Goal: Information Seeking & Learning: Learn about a topic

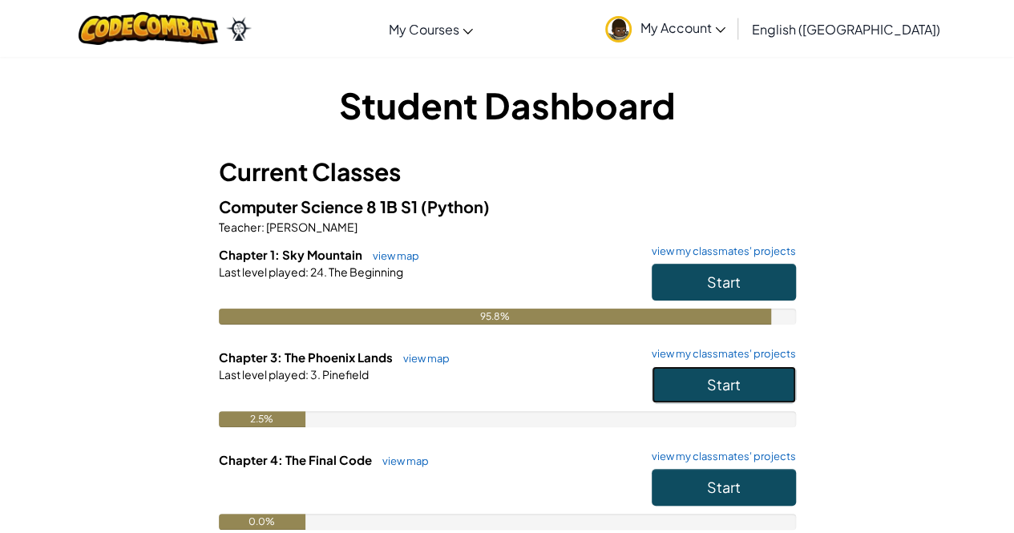
click at [760, 385] on button "Start" at bounding box center [724, 384] width 144 height 37
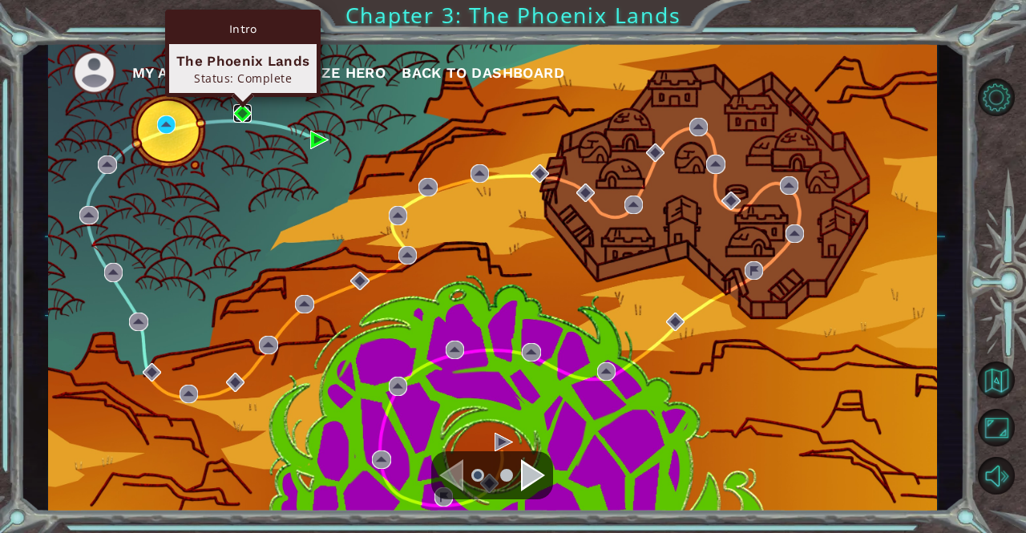
click at [248, 111] on img at bounding box center [242, 113] width 18 height 18
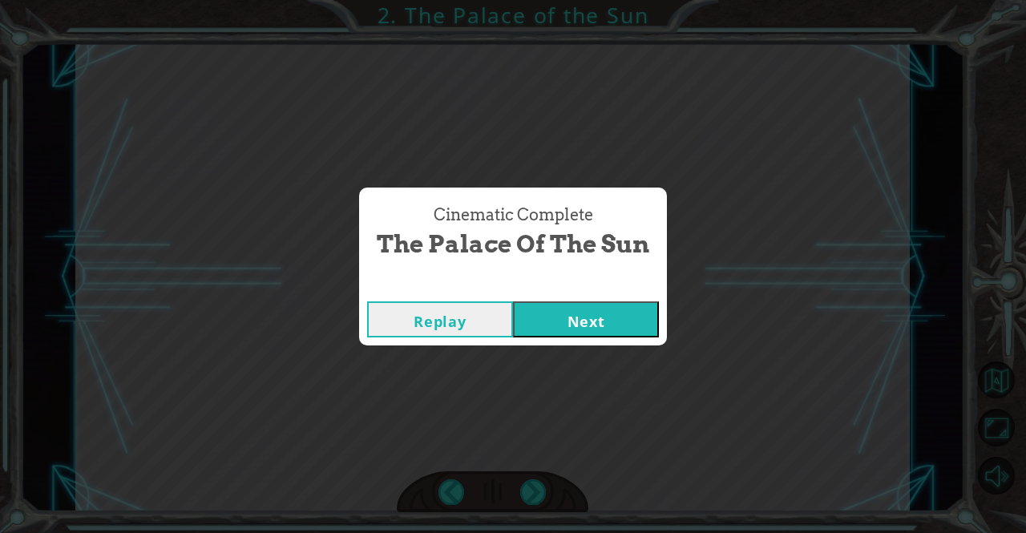
click at [570, 302] on button "Next" at bounding box center [586, 319] width 146 height 36
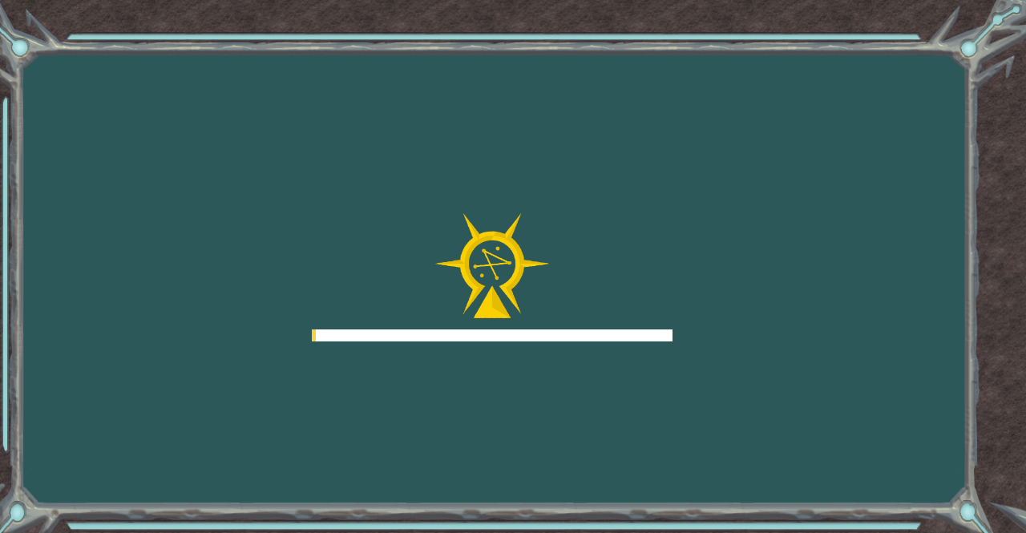
click at [570, 302] on div at bounding box center [492, 277] width 361 height 128
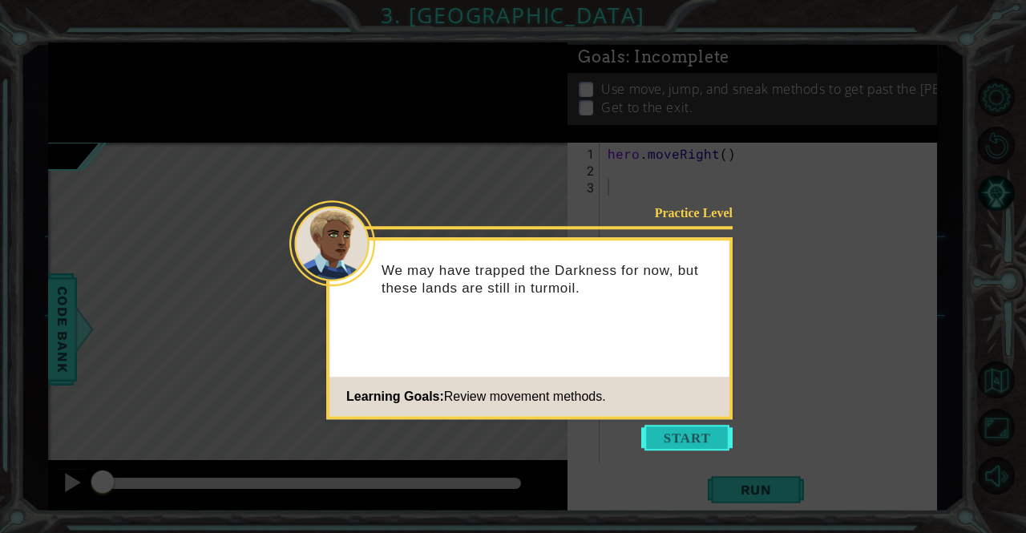
click at [693, 435] on button "Start" at bounding box center [686, 438] width 91 height 26
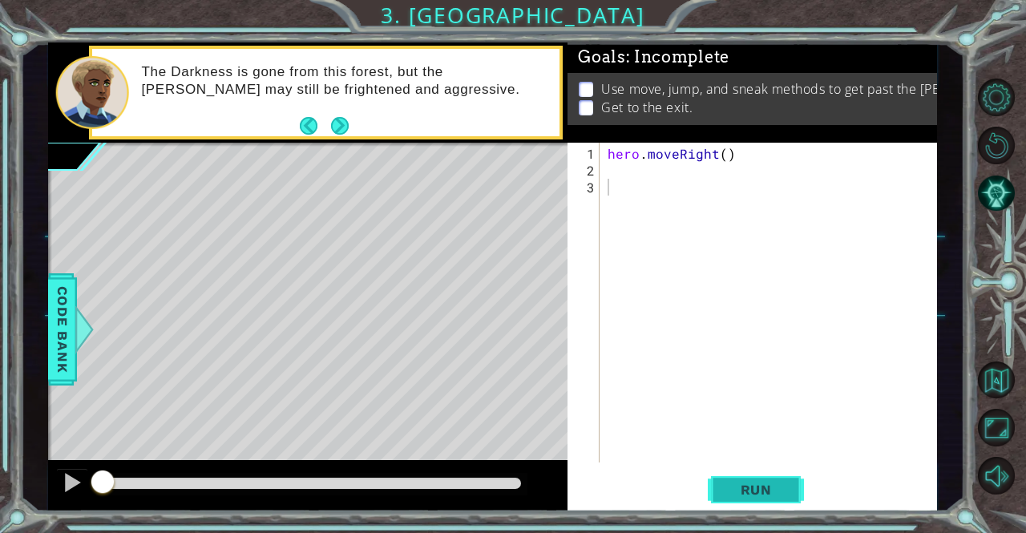
click at [728, 493] on span "Run" at bounding box center [756, 490] width 63 height 16
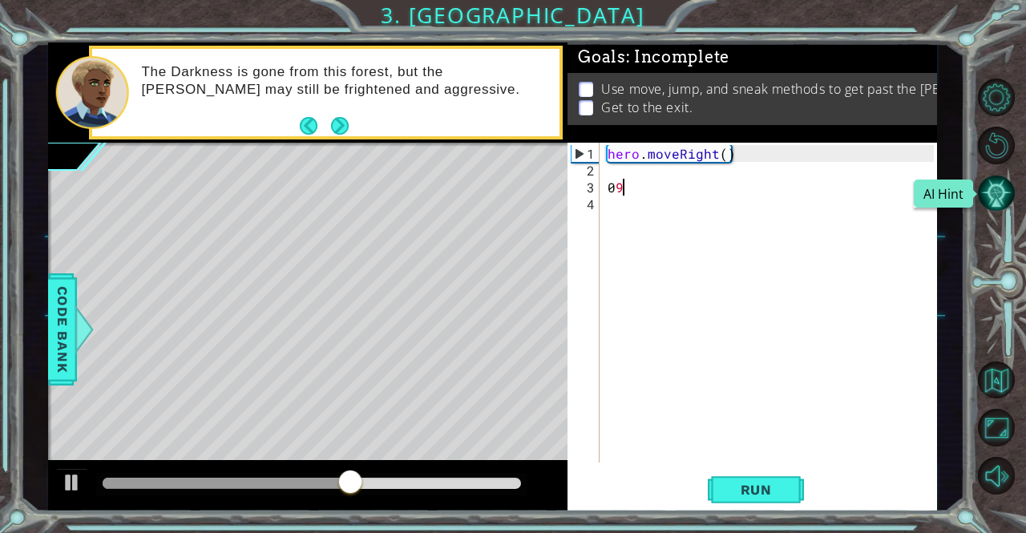
type textarea "0"
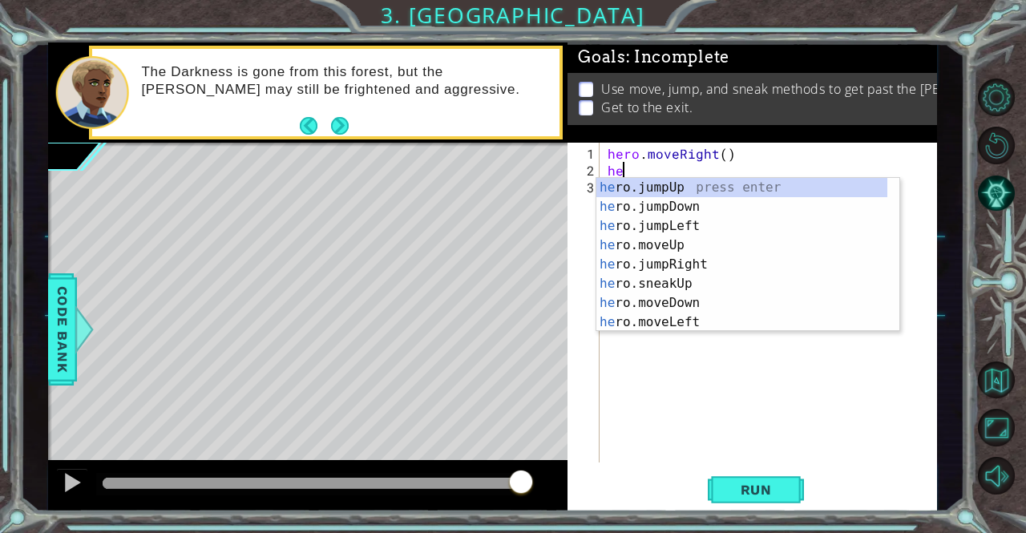
type textarea "hero"
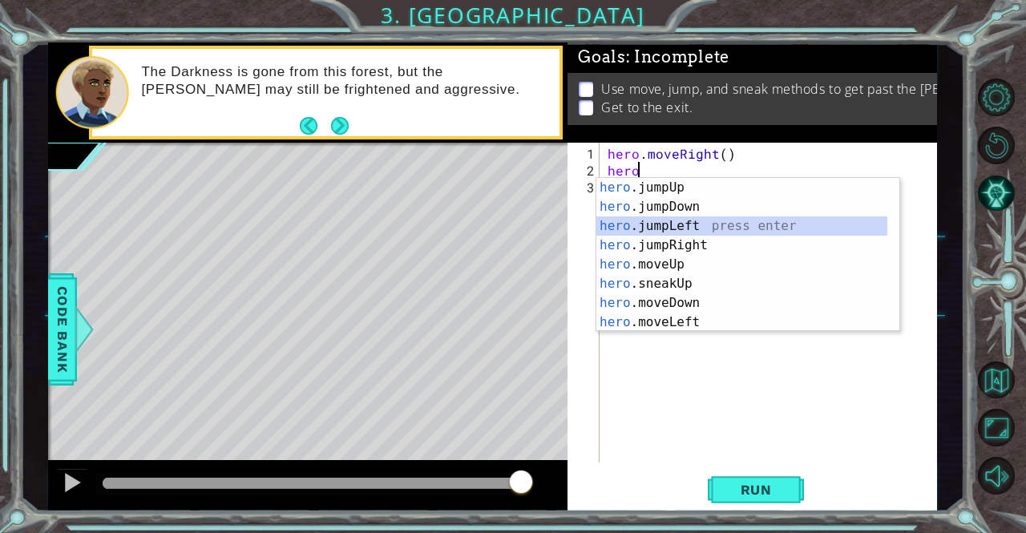
click at [725, 225] on div "hero .jumpUp press enter hero .jumpDown press enter hero .jumpLeft press enter …" at bounding box center [742, 274] width 292 height 192
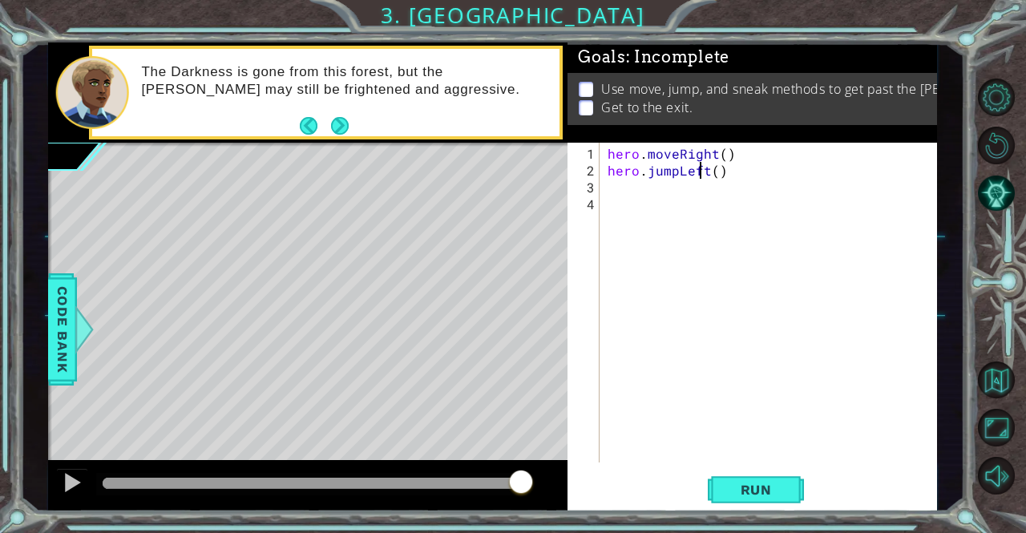
click at [702, 171] on div "hero . moveRight ( ) hero . jumpLeft ( )" at bounding box center [772, 321] width 337 height 353
click at [753, 174] on div "hero . moveRight ( ) hero . jumpLeft ( )" at bounding box center [772, 321] width 337 height 353
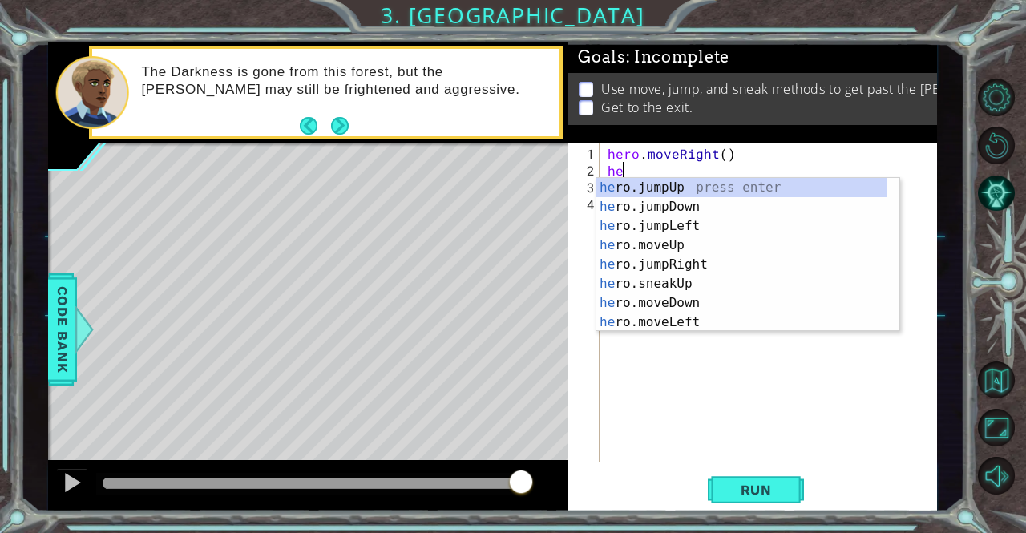
type textarea "her"
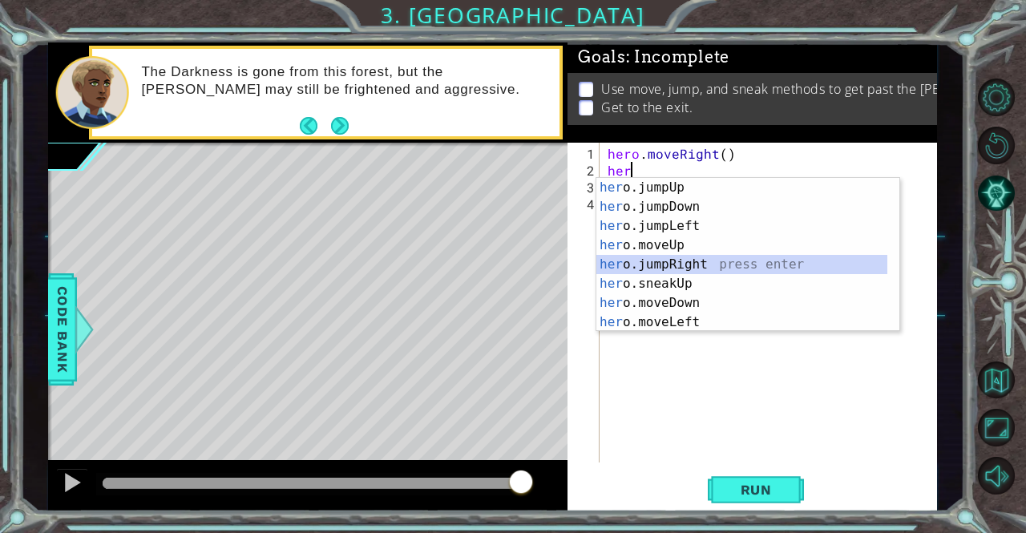
click at [765, 267] on div "her o.jumpUp press enter her o.jumpDown press enter her o.jumpLeft press enter …" at bounding box center [742, 274] width 292 height 192
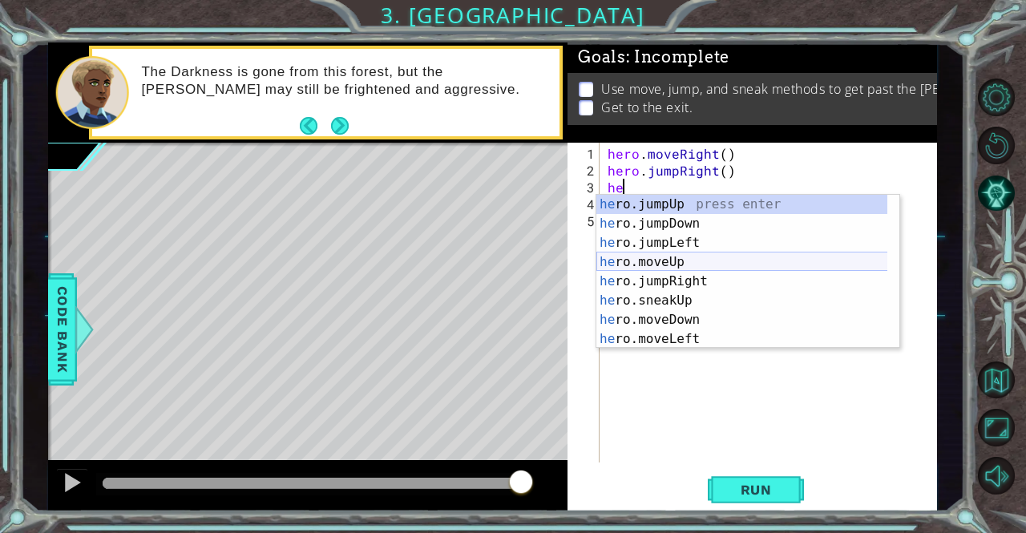
click at [685, 265] on div "he ro.jumpUp press enter he ro.jumpDown press enter he ro.jumpLeft press enter …" at bounding box center [742, 291] width 292 height 192
type textarea "hero.moveUp(1)"
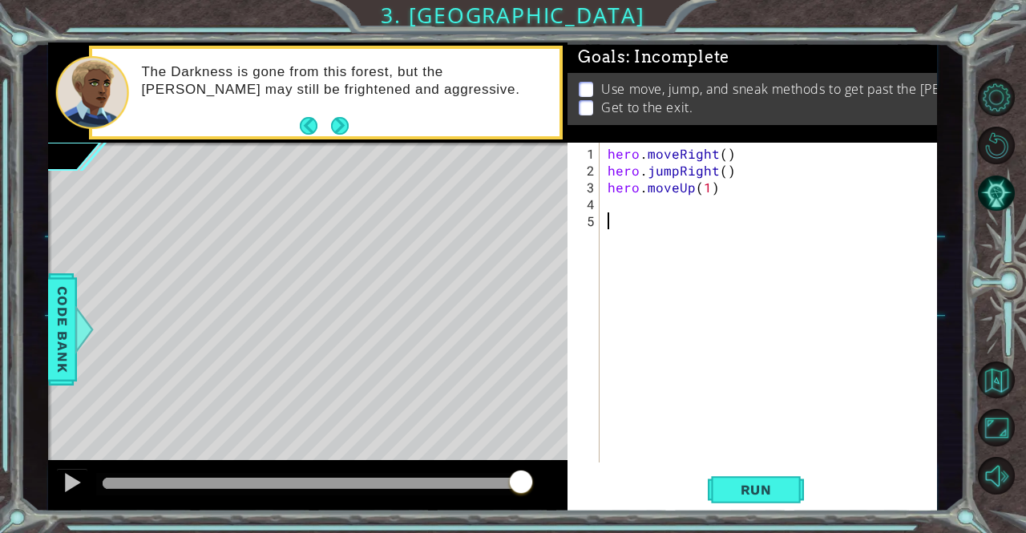
click at [656, 224] on div "hero . moveRight ( ) hero . jumpRight ( ) hero . moveUp ( 1 )" at bounding box center [772, 321] width 337 height 353
click at [648, 206] on div "hero . moveRight ( ) hero . jumpRight ( ) hero . moveUp ( 1 )" at bounding box center [772, 321] width 337 height 353
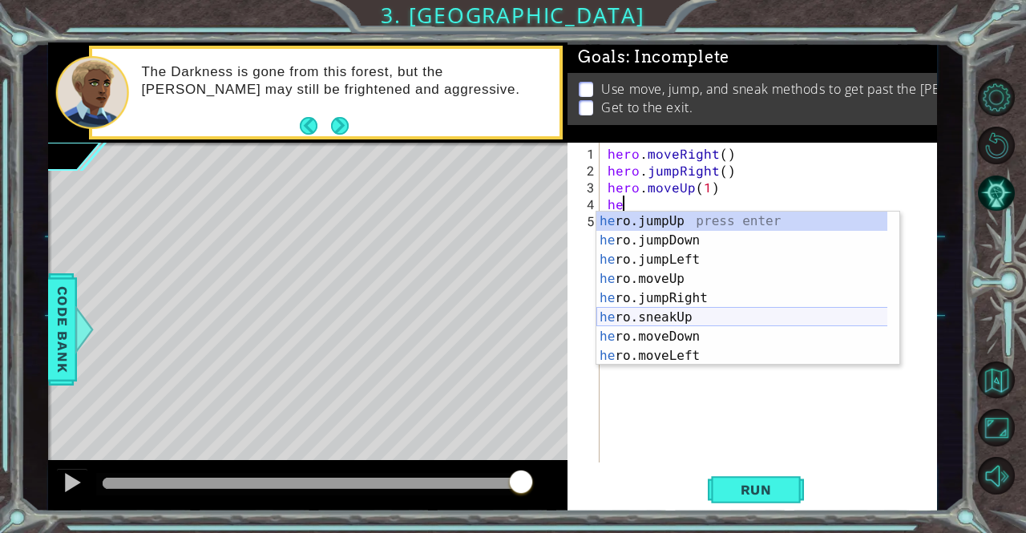
click at [693, 318] on div "he ro.jumpUp press enter he ro.jumpDown press enter he ro.jumpLeft press enter …" at bounding box center [742, 308] width 292 height 192
type textarea "hero.sneakUp(1)"
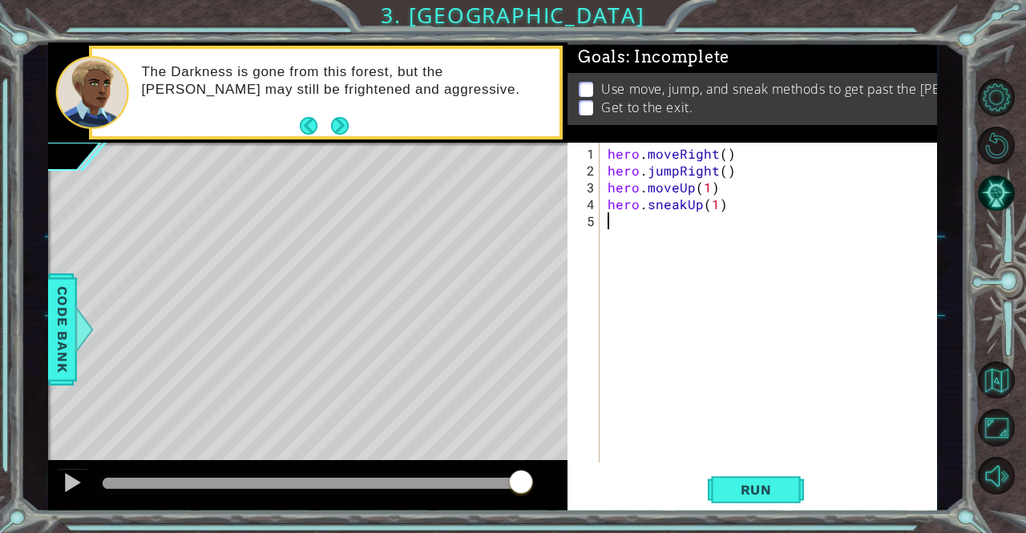
click at [707, 212] on div "hero . moveRight ( ) hero . jumpRight ( ) hero . moveUp ( 1 ) hero . sneakUp ( …" at bounding box center [772, 321] width 337 height 353
click at [695, 208] on div "hero . moveRight ( ) hero . jumpRight ( ) hero . moveUp ( 1 ) hero . sneakUp ( …" at bounding box center [772, 321] width 337 height 353
click at [697, 208] on div "hero . moveRight ( ) hero . jumpRight ( ) hero . moveUp ( 1 ) hero . sneakUp ( …" at bounding box center [772, 321] width 337 height 353
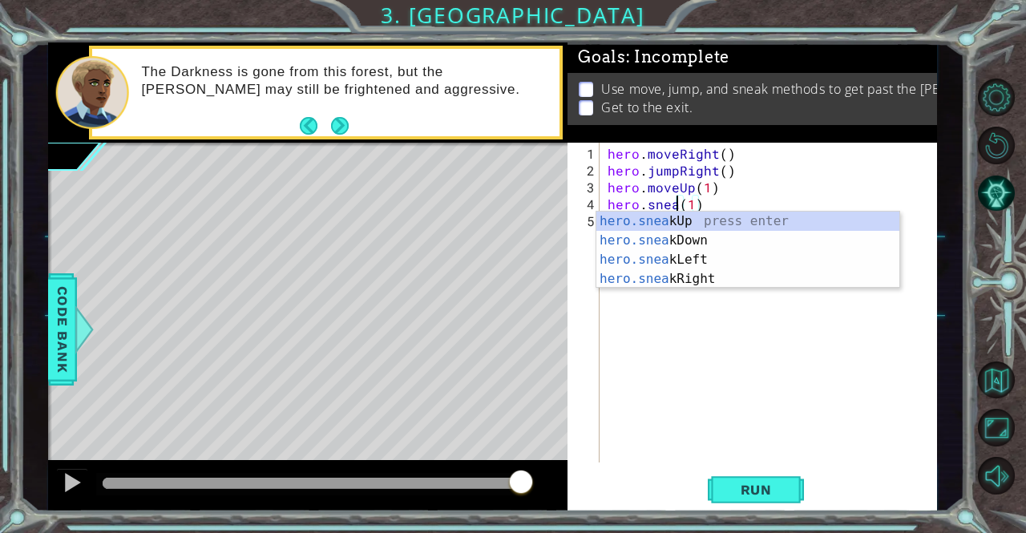
scroll to position [0, 4]
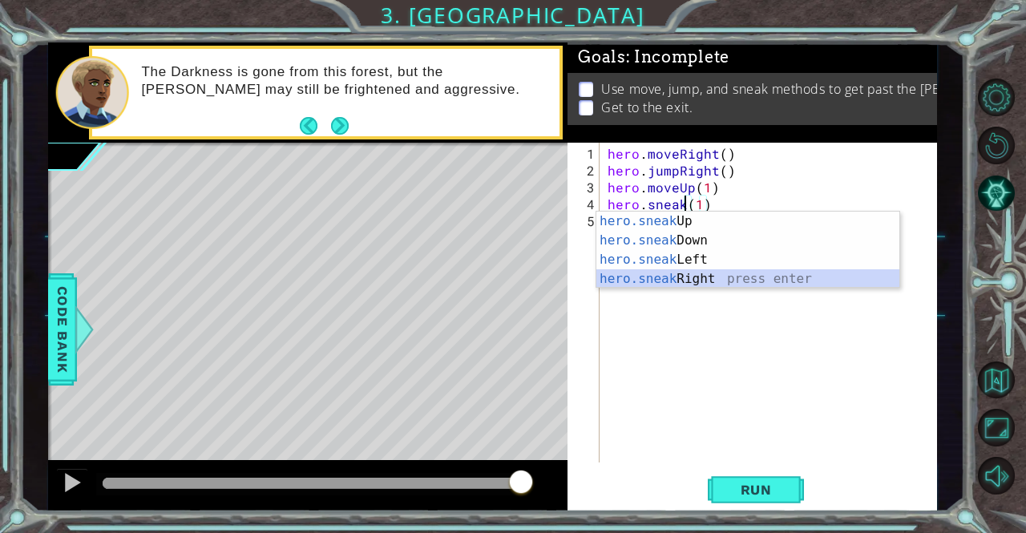
click at [694, 281] on div "hero.sneak Up press enter hero.sneak Down press enter hero.sneak Left press ent…" at bounding box center [748, 269] width 304 height 115
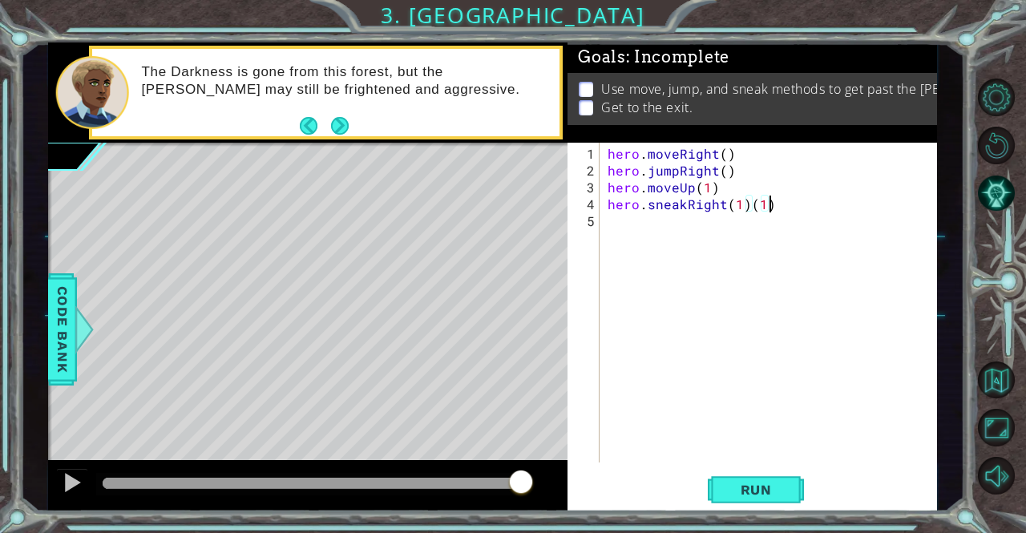
click at [779, 208] on div "hero . moveRight ( ) hero . jumpRight ( ) hero . moveUp ( 1 ) hero . sneakRight…" at bounding box center [772, 321] width 337 height 353
click at [746, 208] on div "hero . moveRight ( ) hero . jumpRight ( ) hero . moveUp ( 1 ) hero . sneakRight…" at bounding box center [772, 321] width 337 height 353
click at [738, 203] on div "hero . moveRight ( ) hero . jumpRight ( ) hero . moveUp ( 1 ) hero . sneakRight…" at bounding box center [772, 321] width 337 height 353
type textarea "hero.sneakRight(3)"
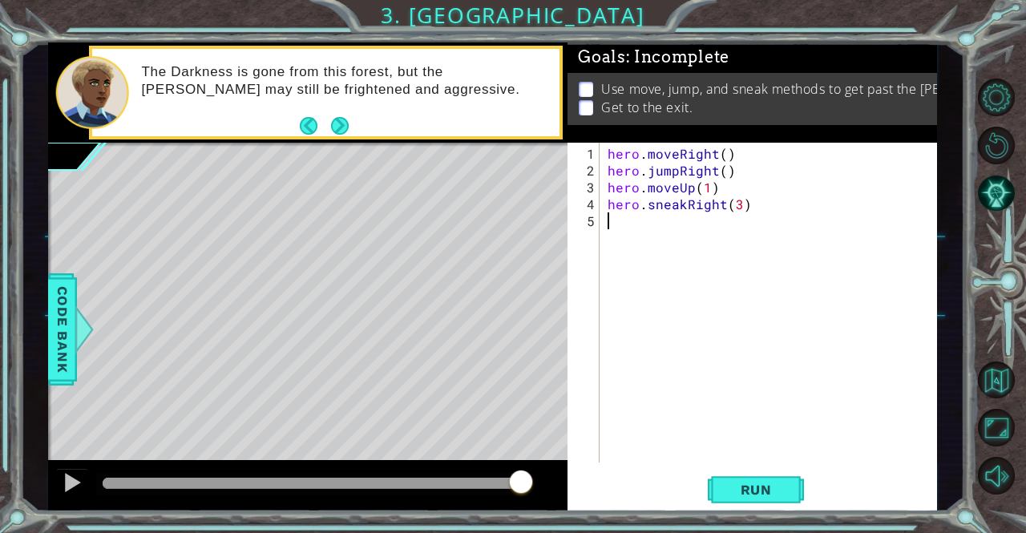
click at [679, 222] on div "hero . moveRight ( ) hero . jumpRight ( ) hero . moveUp ( 1 ) hero . sneakRight…" at bounding box center [772, 321] width 337 height 353
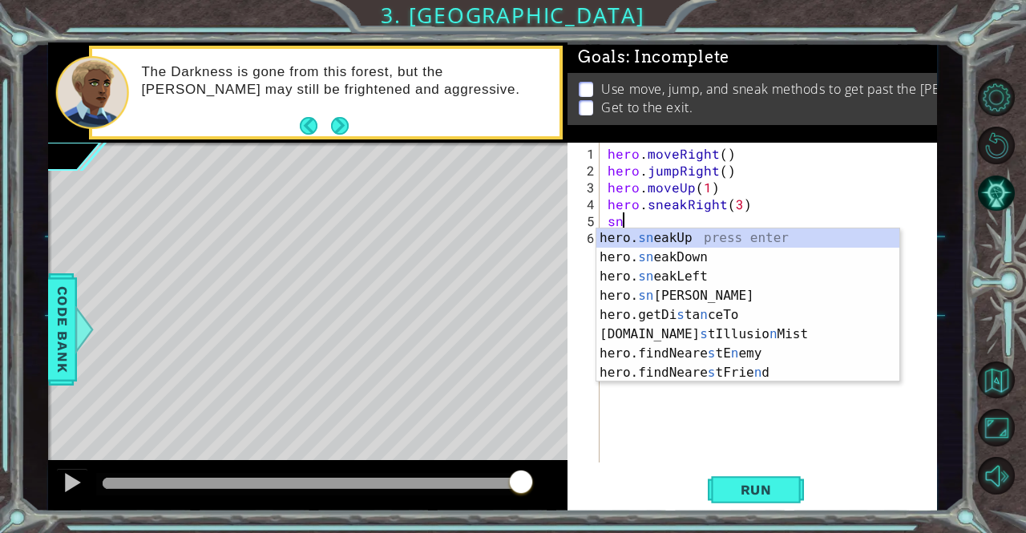
type textarea "s"
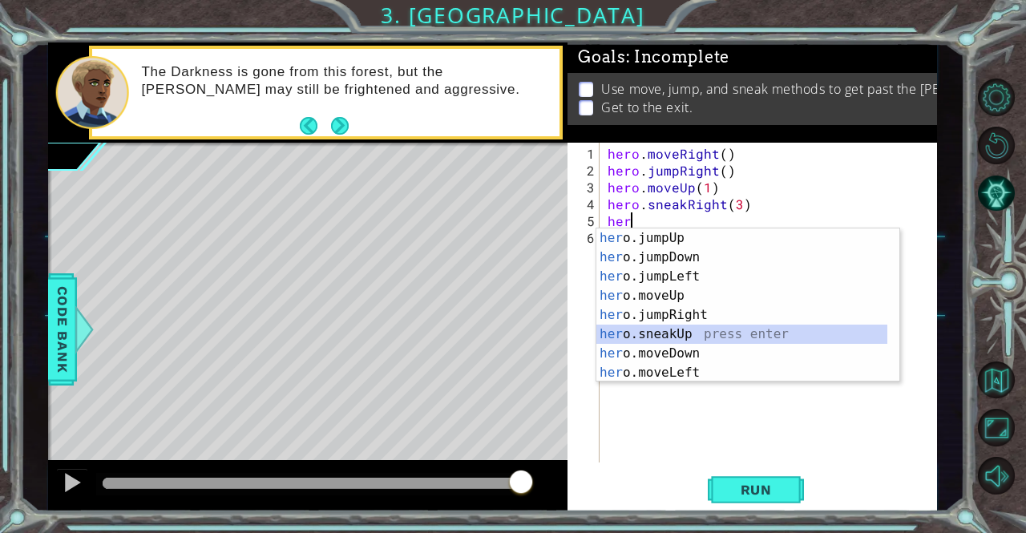
click at [688, 334] on div "her o.jumpUp press enter her o.jumpDown press enter her o.jumpLeft press enter …" at bounding box center [742, 324] width 292 height 192
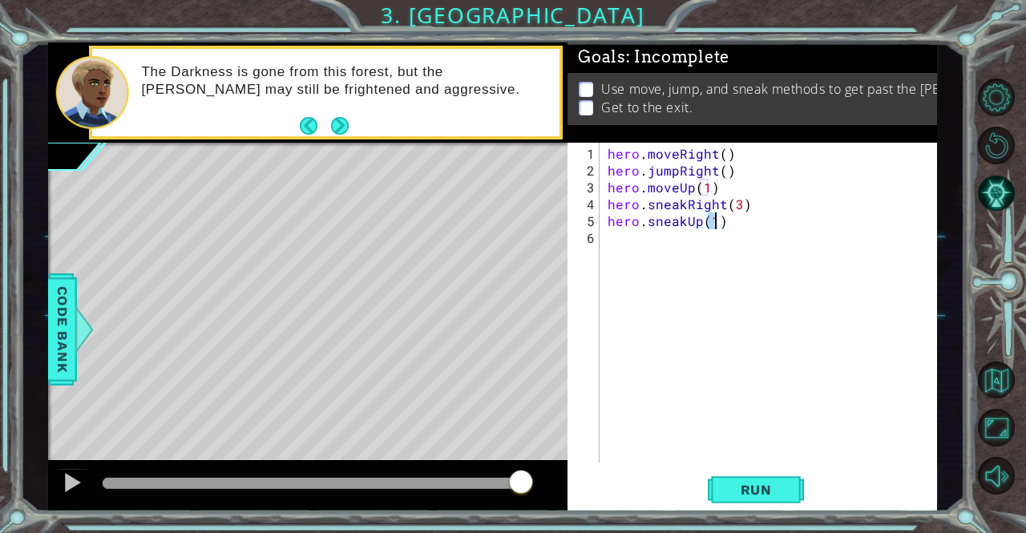
type textarea "hero.sneakUp(3)"
click at [688, 238] on div "hero . moveRight ( ) hero . jumpRight ( ) hero . moveUp ( 1 ) hero . sneakRight…" at bounding box center [772, 321] width 337 height 353
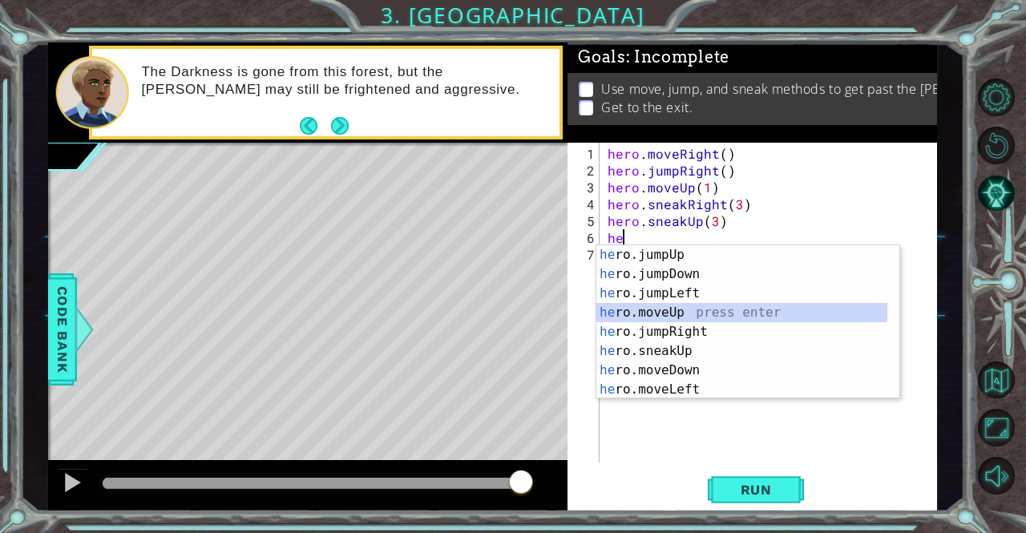
click at [701, 313] on div "he ro.jumpUp press enter he ro.jumpDown press enter he ro.jumpLeft press enter …" at bounding box center [742, 341] width 292 height 192
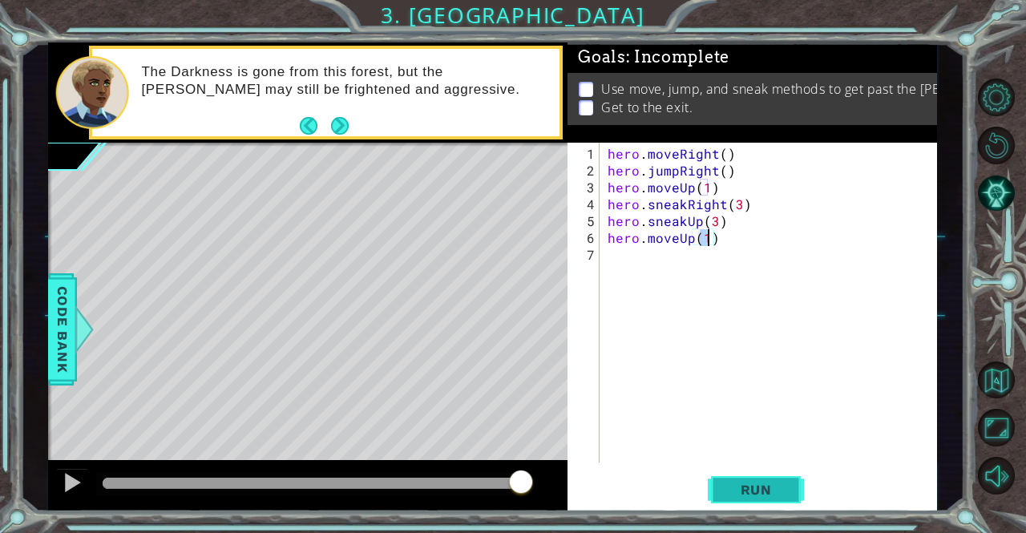
type textarea "hero.moveUp(1)"
click at [753, 499] on button "Run" at bounding box center [756, 489] width 96 height 37
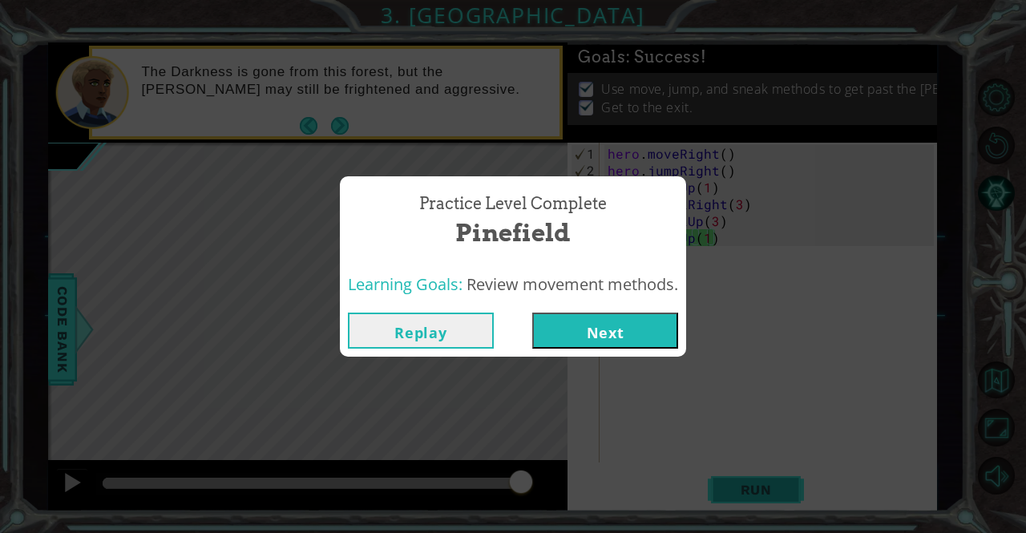
click at [626, 341] on button "Next" at bounding box center [605, 331] width 146 height 36
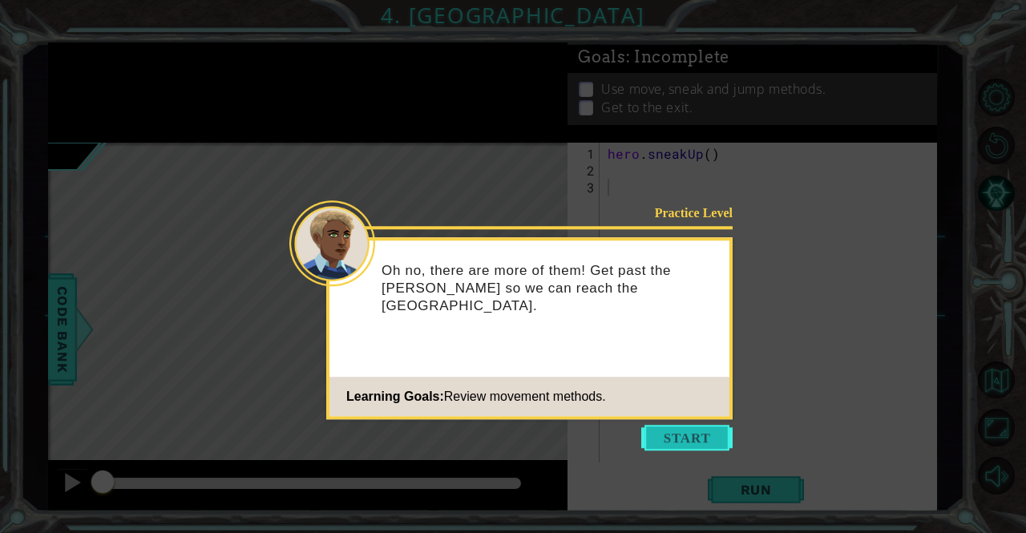
click at [713, 434] on button "Start" at bounding box center [686, 438] width 91 height 26
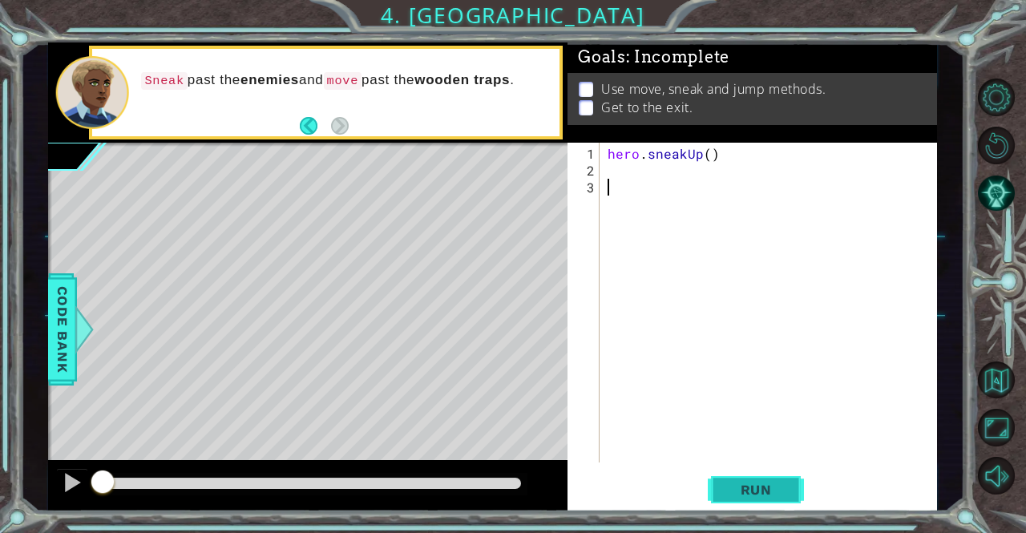
click at [769, 499] on button "Run" at bounding box center [756, 489] width 96 height 37
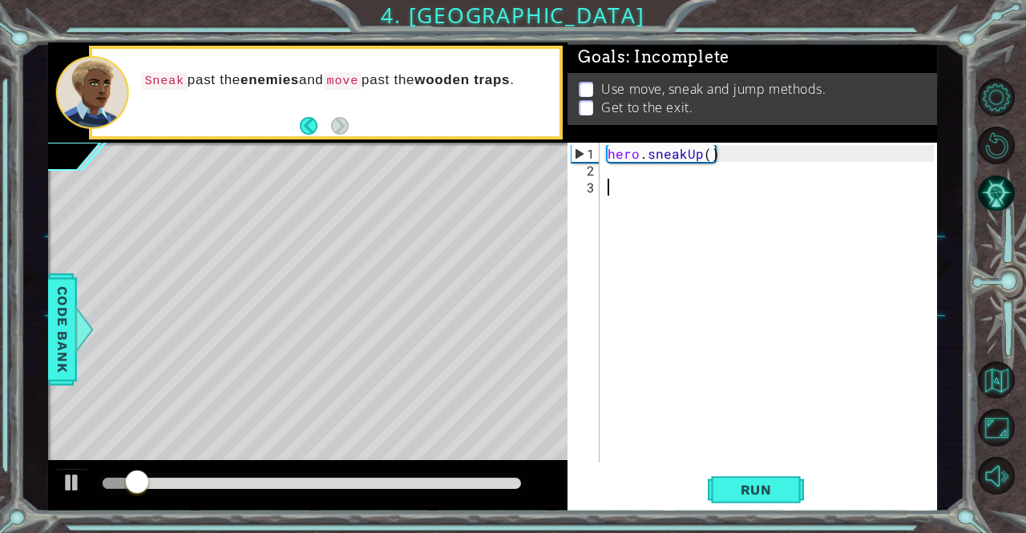
click at [615, 180] on div "hero . sneakUp ( )" at bounding box center [772, 321] width 337 height 353
click at [609, 176] on div "hero . sneakUp ( )" at bounding box center [772, 321] width 337 height 353
click at [606, 172] on div "hero . sneakUp ( )" at bounding box center [772, 321] width 337 height 353
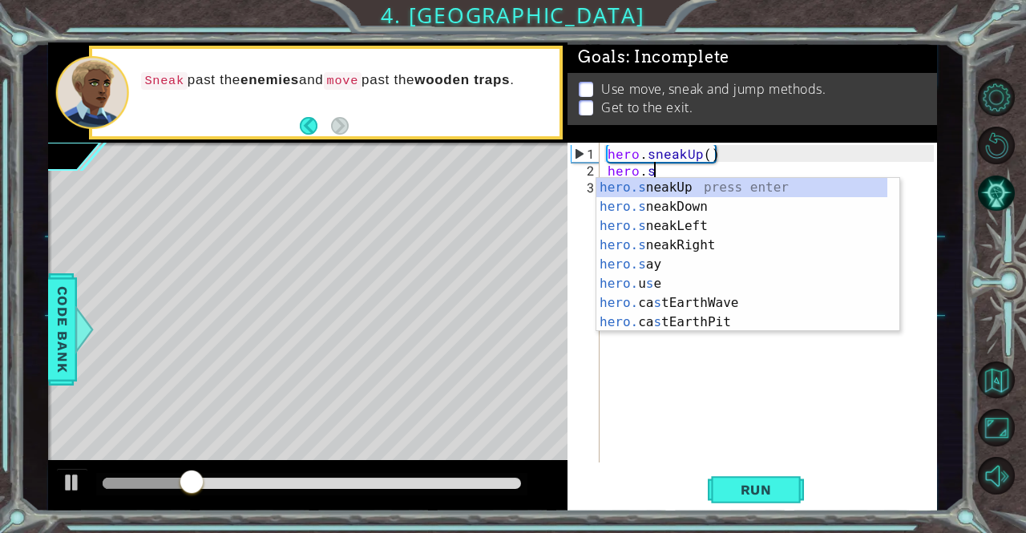
scroll to position [0, 2]
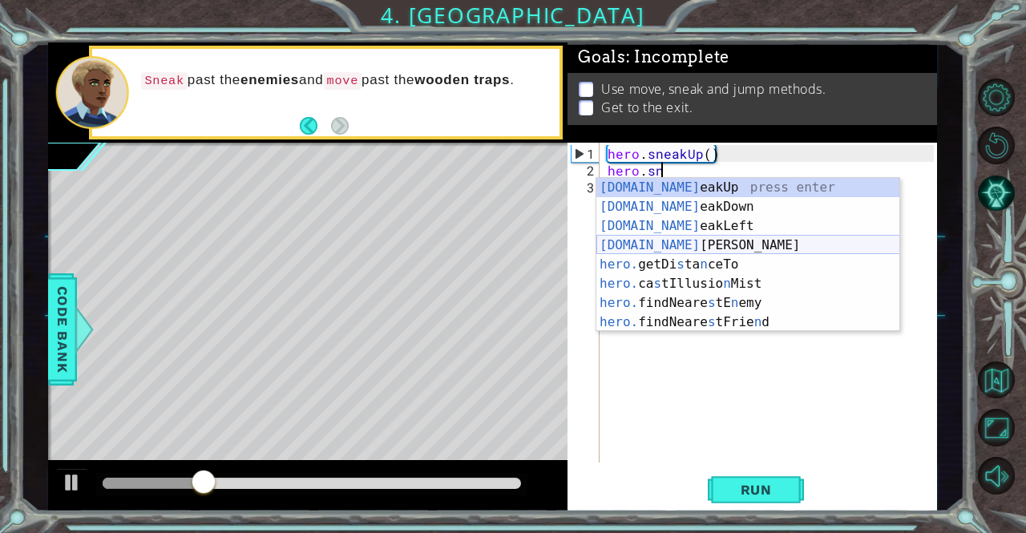
click at [719, 249] on div "hero.sn eakUp press enter hero.sn eakDown press enter hero.sn eakLeft press ent…" at bounding box center [748, 274] width 304 height 192
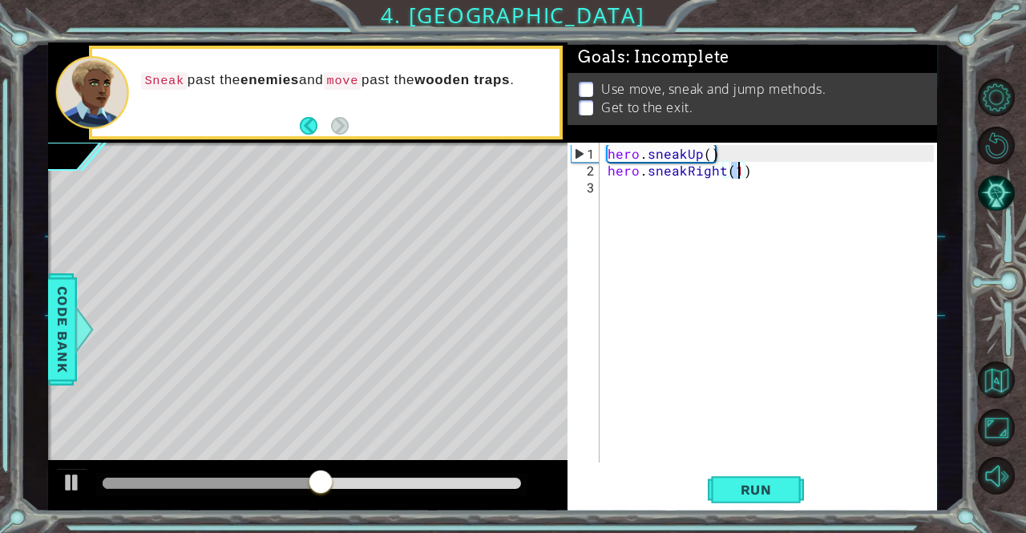
type textarea "hero.sneakRight(2)"
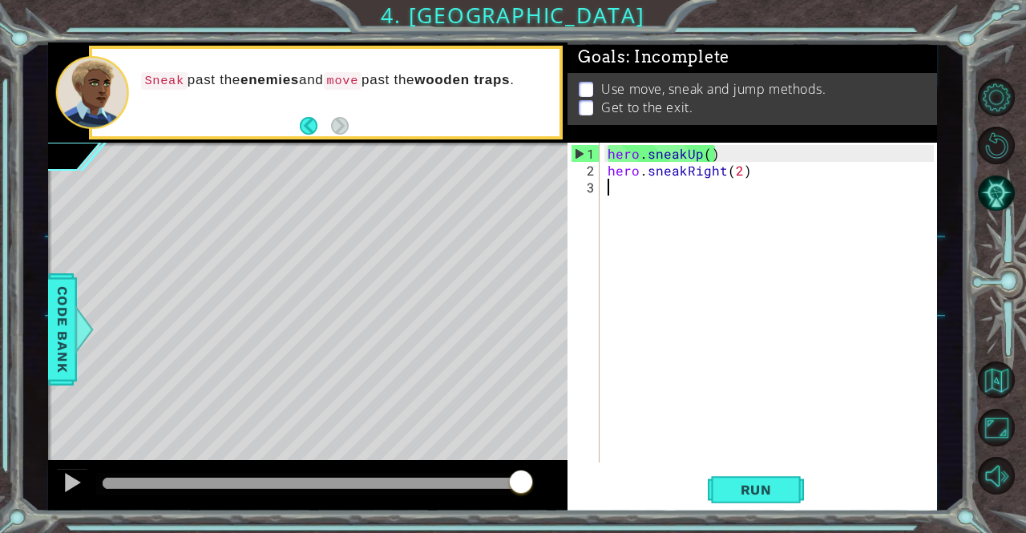
click at [709, 186] on div "hero . sneakUp ( ) hero . sneakRight ( 2 )" at bounding box center [772, 321] width 337 height 353
